Goal: Find specific page/section: Find specific page/section

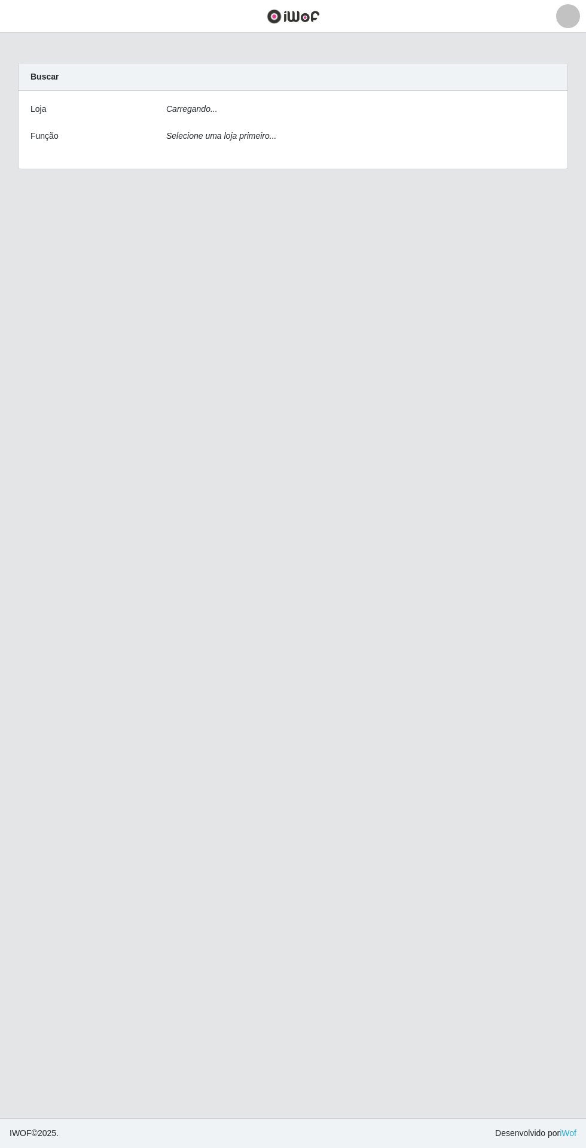
scroll to position [91, 0]
click at [215, 28] on header "Perfil Alterar Senha Sair" at bounding box center [293, 16] width 586 height 33
click at [213, 135] on icon "Selecione uma loja primeiro..." at bounding box center [221, 140] width 110 height 10
click at [385, 652] on main "Carregando... Buscar Loja [Selecione...] Extrabom - Loja 05 Jardim Camburi Funç…" at bounding box center [293, 575] width 586 height 1085
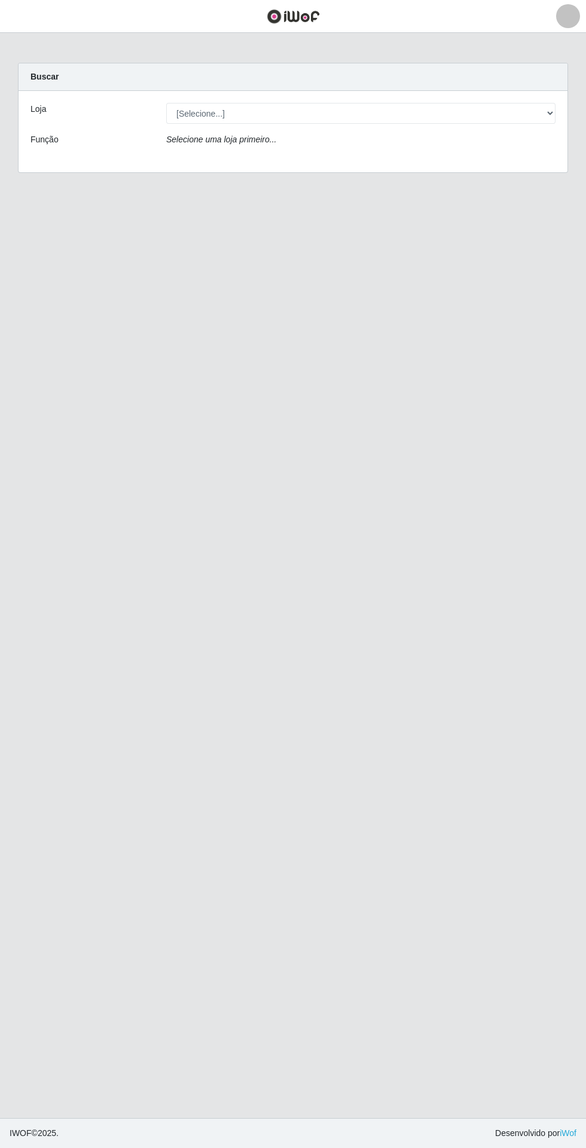
click at [401, 133] on div "Selecione uma loja primeiro..." at bounding box center [360, 141] width 407 height 17
click at [500, 133] on div "Selecione uma loja primeiro..." at bounding box center [360, 141] width 407 height 17
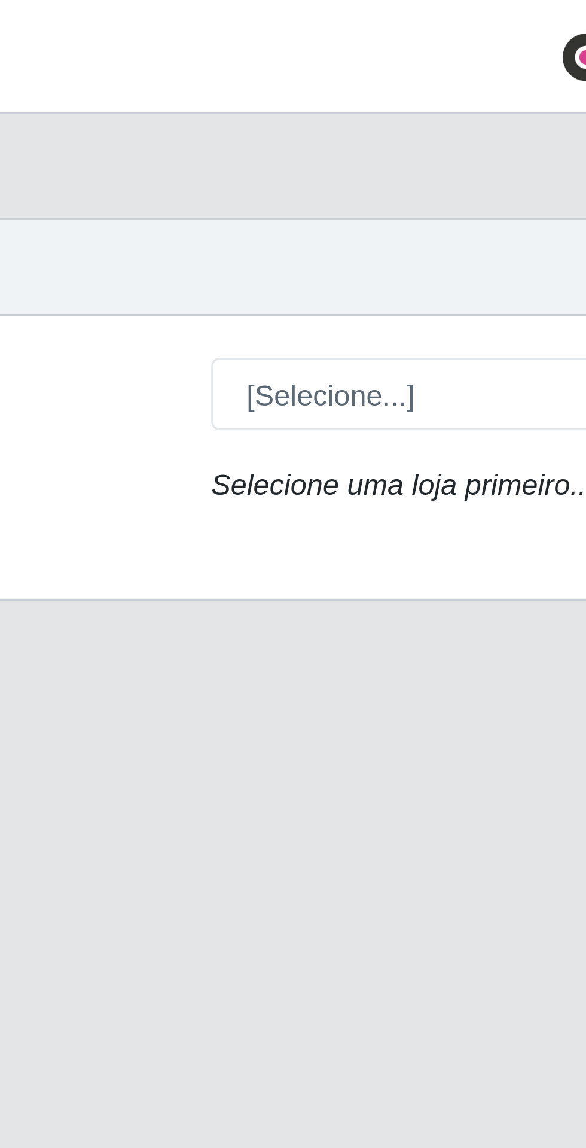
scroll to position [0, 0]
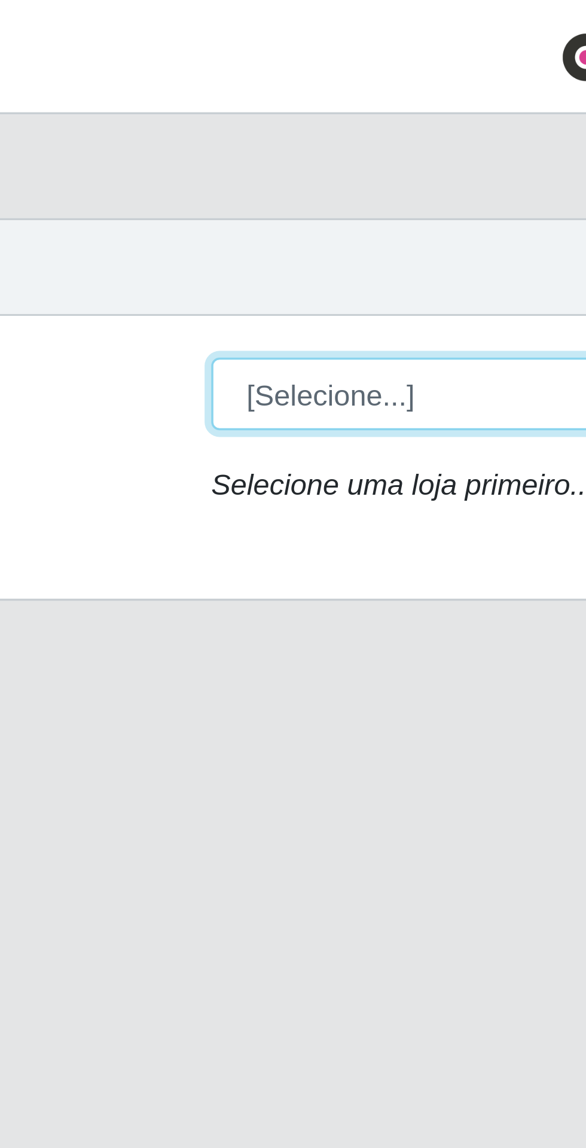
click at [221, 108] on select "[Selecione...] Extrabom - Loja 05 [GEOGRAPHIC_DATA]" at bounding box center [361, 113] width 390 height 21
select select "494"
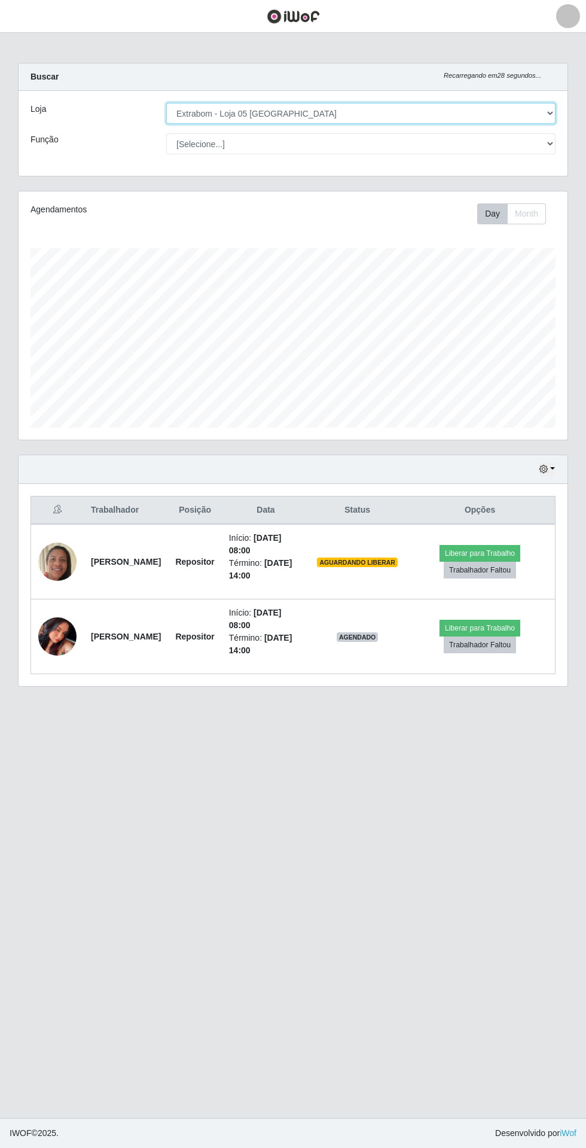
scroll to position [248, 549]
